Goal: Task Accomplishment & Management: Use online tool/utility

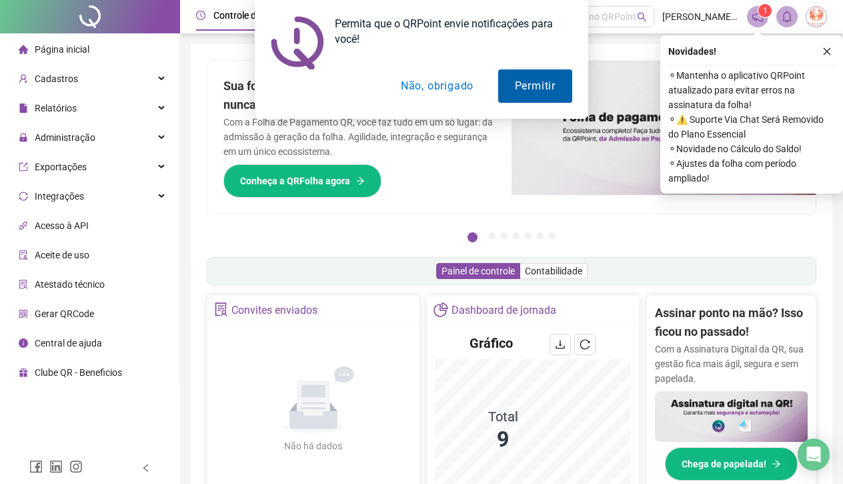
click at [510, 85] on button "Permitir" at bounding box center [535, 85] width 74 height 33
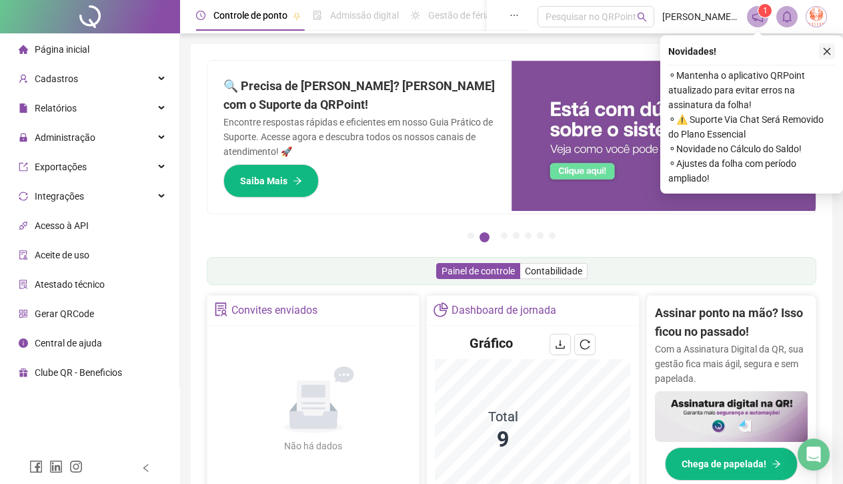
click at [824, 53] on icon "close" at bounding box center [827, 51] width 9 height 9
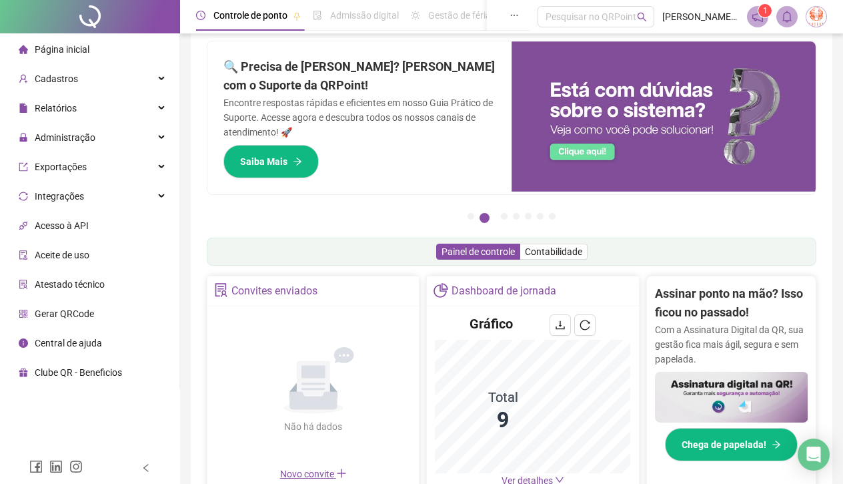
scroll to position [19, 0]
click at [81, 110] on div "Relatórios" at bounding box center [90, 108] width 174 height 27
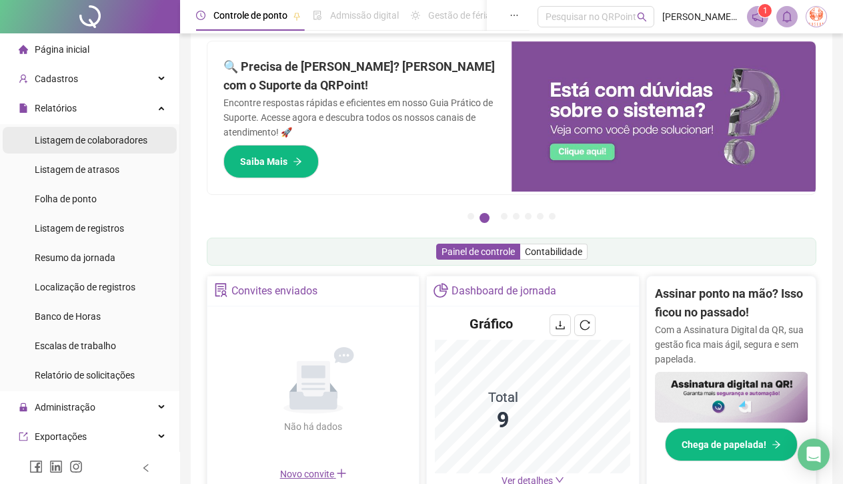
click at [84, 141] on span "Listagem de colaboradores" at bounding box center [91, 140] width 113 height 11
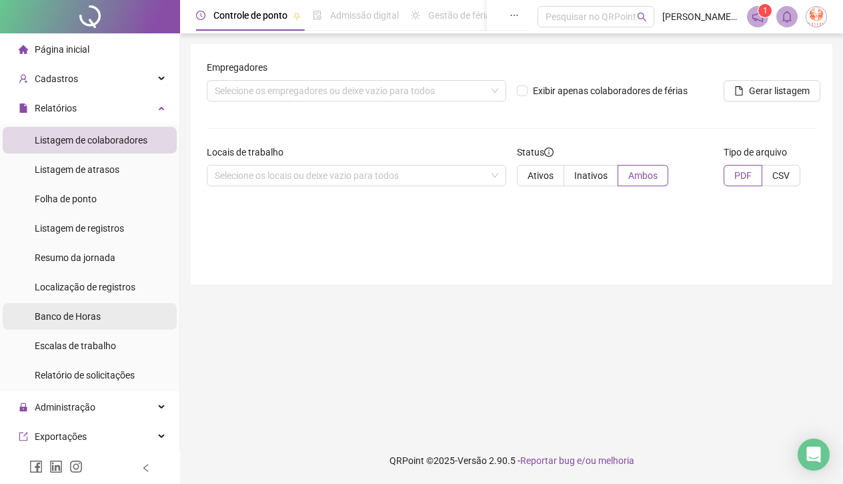
click at [45, 308] on div "Banco de Horas" at bounding box center [68, 316] width 66 height 27
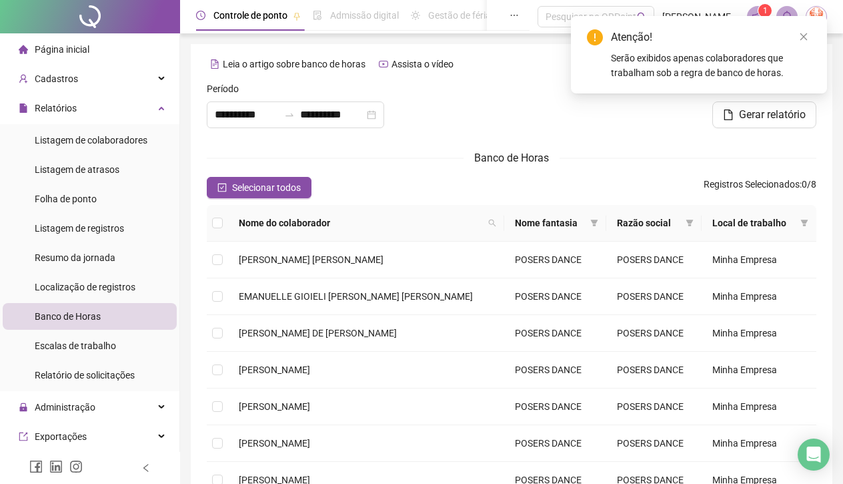
type input "**********"
click at [294, 256] on span "[PERSON_NAME] [PERSON_NAME]" at bounding box center [311, 259] width 145 height 11
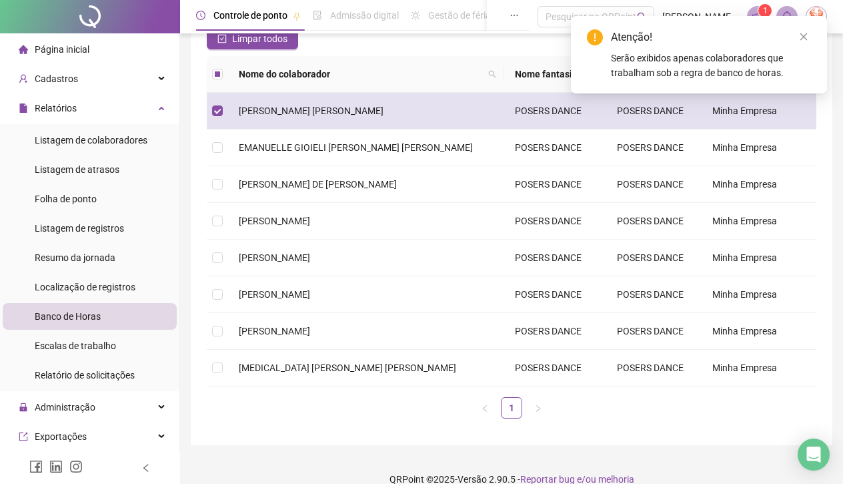
scroll to position [150, 0]
click at [368, 113] on td "[PERSON_NAME] [PERSON_NAME]" at bounding box center [366, 109] width 276 height 37
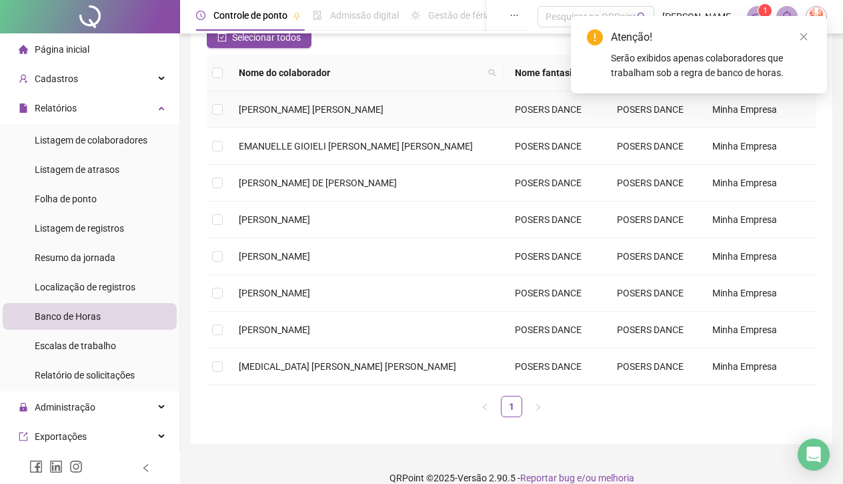
click at [368, 113] on td "[PERSON_NAME] [PERSON_NAME]" at bounding box center [366, 109] width 276 height 37
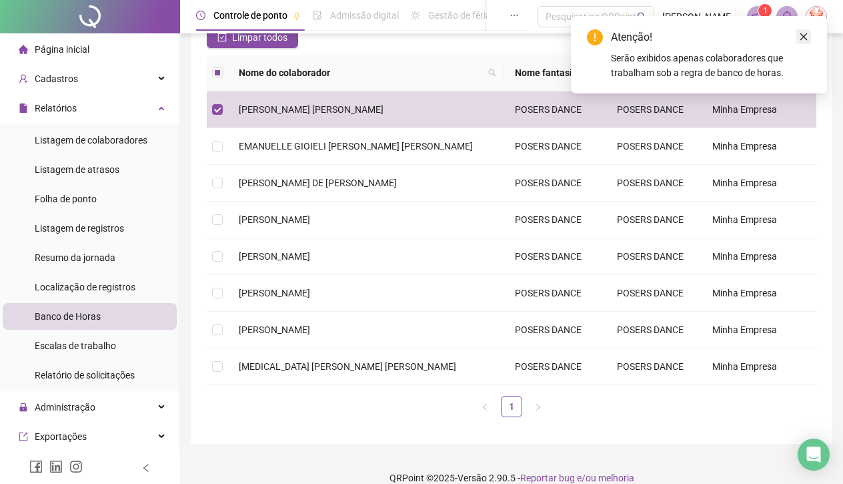
click at [804, 35] on icon "close" at bounding box center [803, 36] width 9 height 9
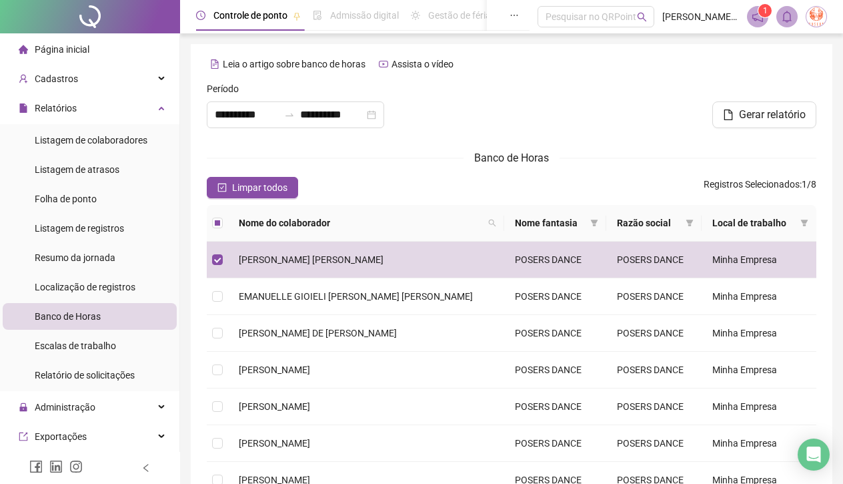
scroll to position [0, 0]
click at [749, 111] on span "Gerar relatório" at bounding box center [772, 115] width 67 height 16
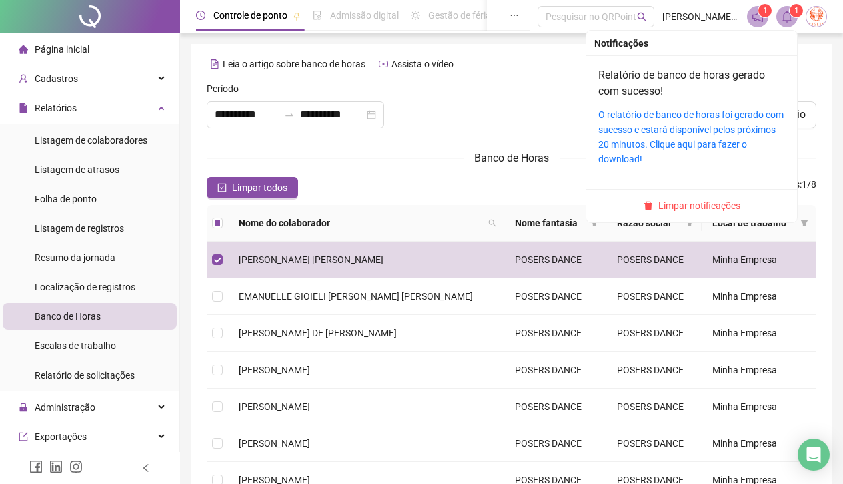
click at [787, 13] on icon "bell" at bounding box center [787, 17] width 9 height 12
click at [709, 99] on h4 "Relatório de banco de horas gerado com sucesso!" at bounding box center [691, 83] width 187 height 32
click at [693, 123] on div "O relatório de banco de horas foi gerado com sucesso e estará disponível pelos …" at bounding box center [691, 136] width 187 height 59
click at [787, 12] on icon "bell" at bounding box center [787, 17] width 9 height 12
click at [783, 13] on icon "bell" at bounding box center [787, 17] width 12 height 12
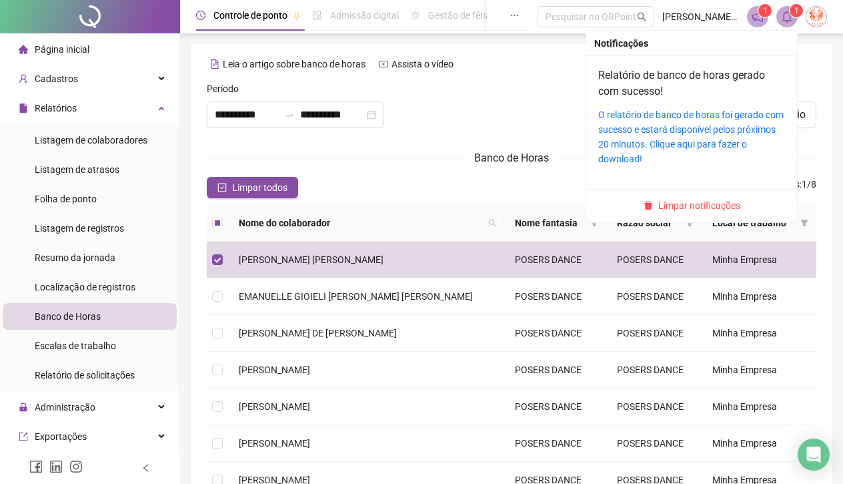
click at [783, 13] on icon "bell" at bounding box center [787, 17] width 12 height 12
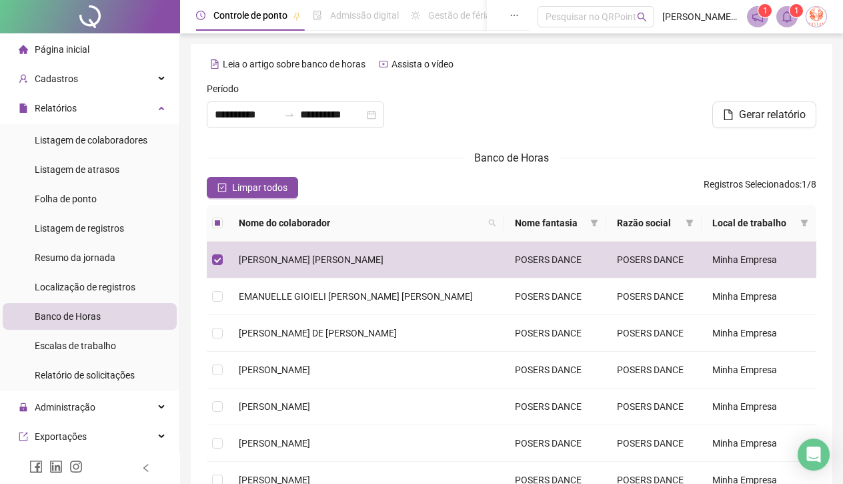
click at [754, 14] on icon "notification" at bounding box center [758, 17] width 12 height 12
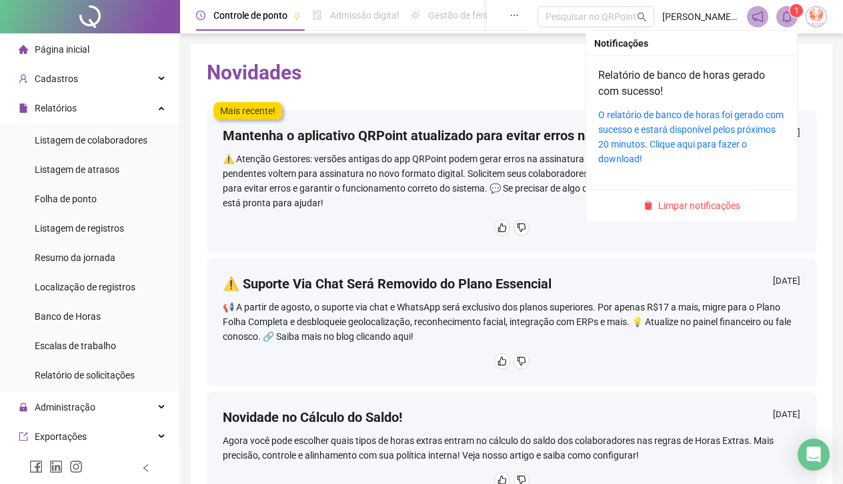
click at [782, 21] on icon "bell" at bounding box center [787, 17] width 12 height 12
click at [797, 12] on span "1" at bounding box center [797, 10] width 5 height 9
click at [712, 145] on link "O relatório de banco de horas foi gerado com sucesso e estará disponível pelos …" at bounding box center [690, 136] width 185 height 55
click at [791, 18] on icon "bell" at bounding box center [787, 17] width 9 height 12
